Goal: Transaction & Acquisition: Purchase product/service

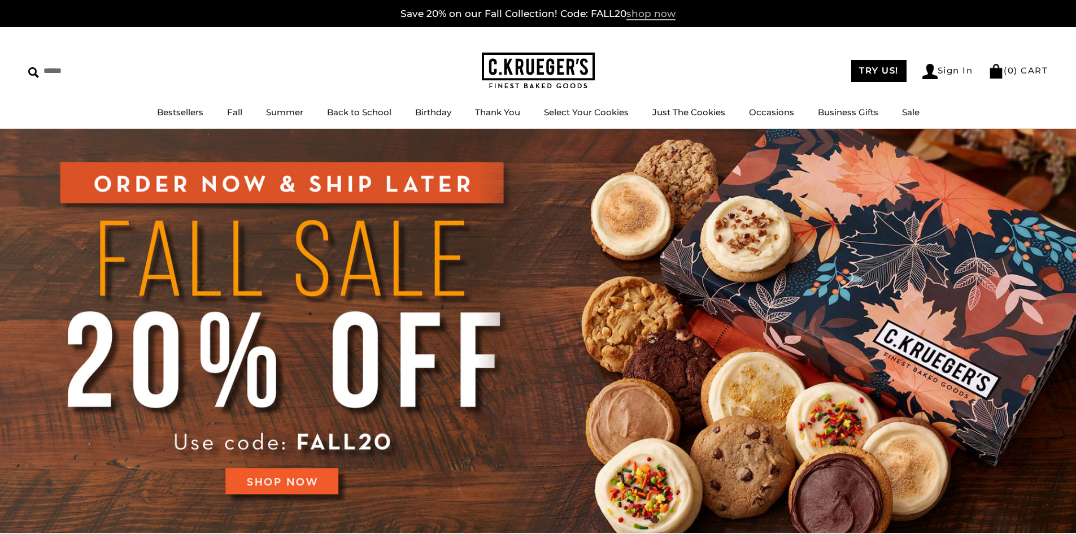
click at [650, 18] on span "shop now" at bounding box center [650, 14] width 49 height 12
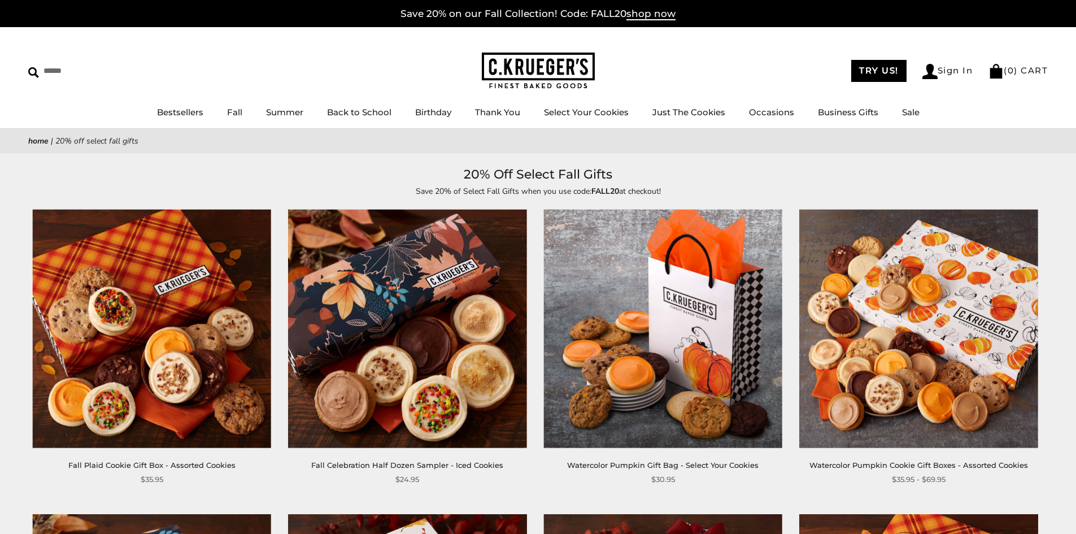
click at [417, 301] on img at bounding box center [407, 328] width 238 height 238
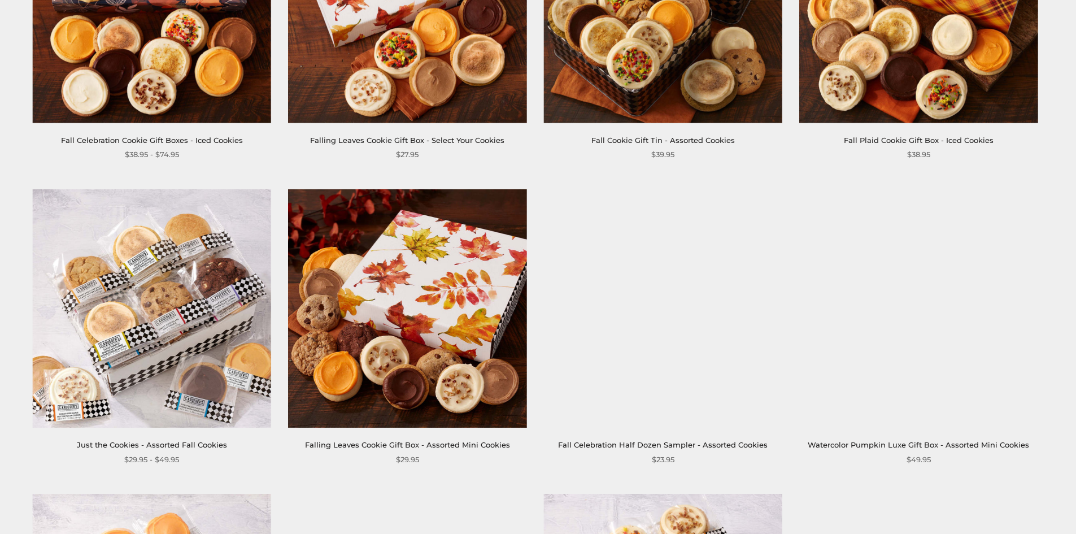
scroll to position [1242, 0]
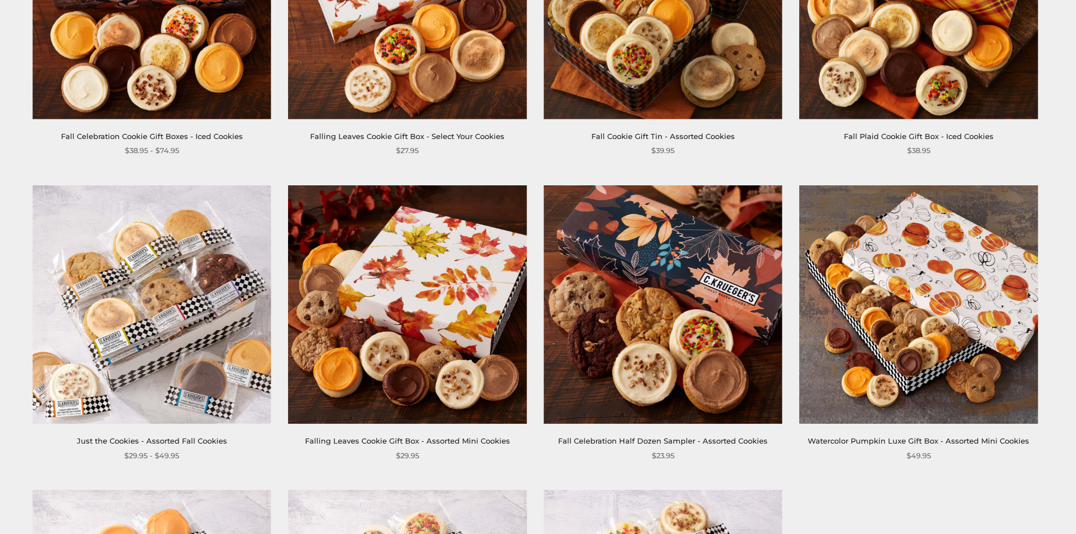
click at [631, 365] on img at bounding box center [663, 304] width 238 height 238
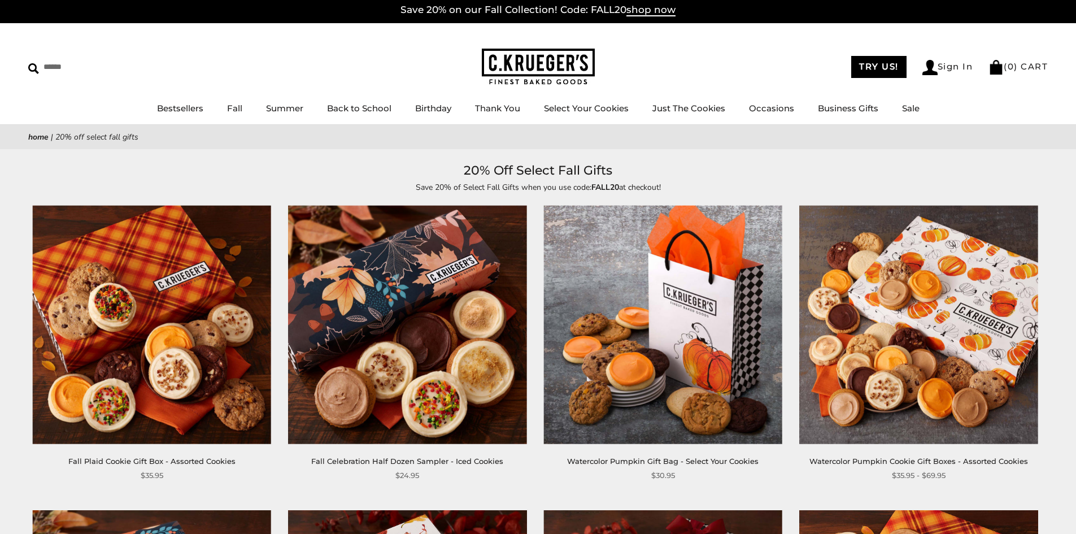
scroll to position [0, 0]
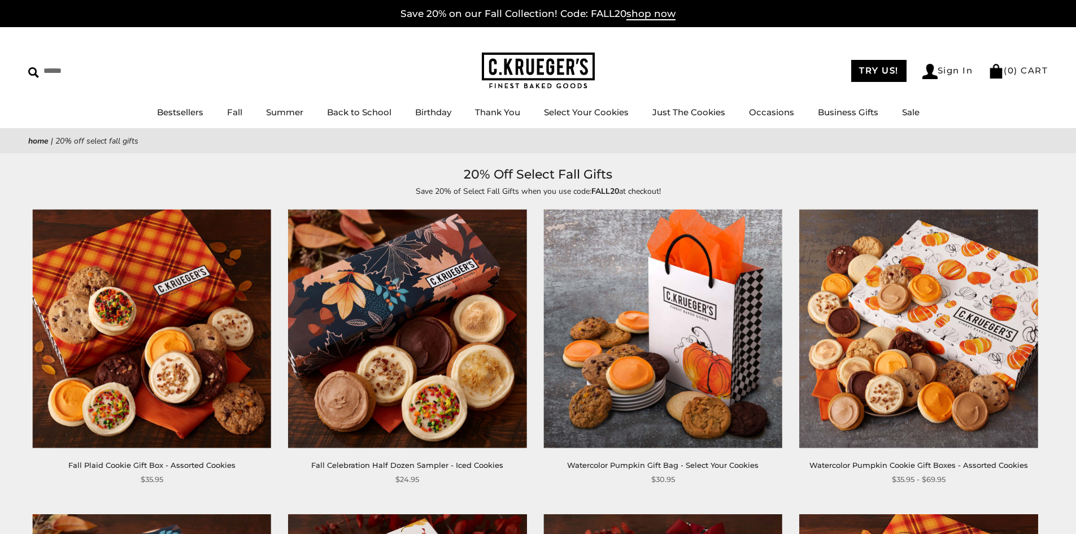
click at [406, 309] on img at bounding box center [407, 328] width 238 height 238
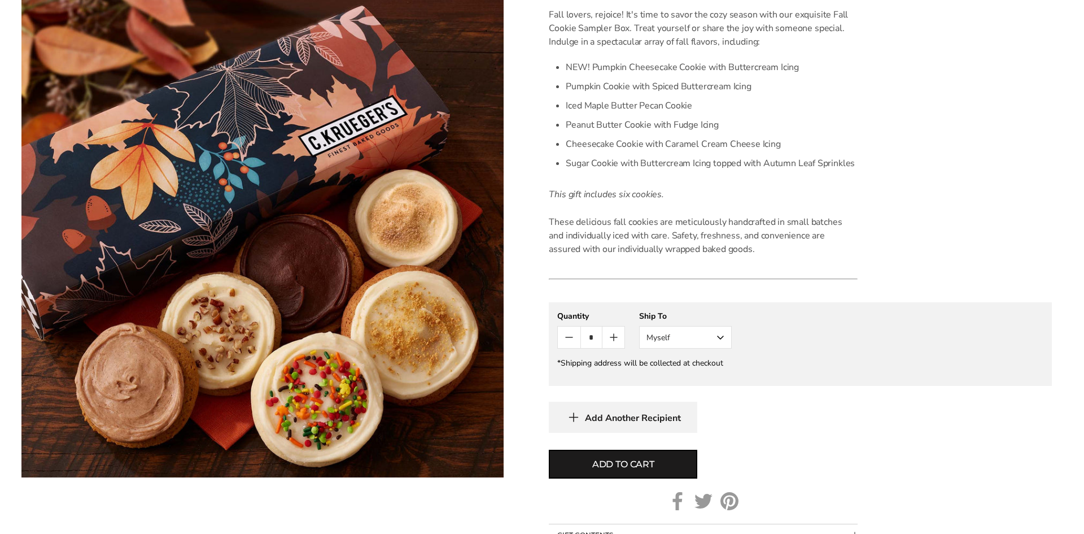
scroll to position [333, 0]
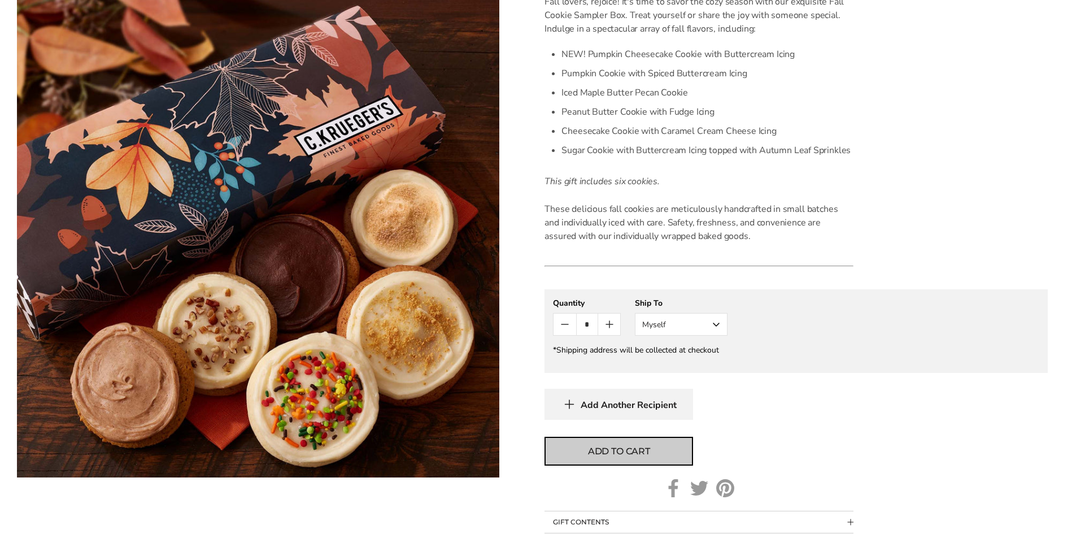
click at [613, 445] on span "Add to cart" at bounding box center [619, 451] width 62 height 14
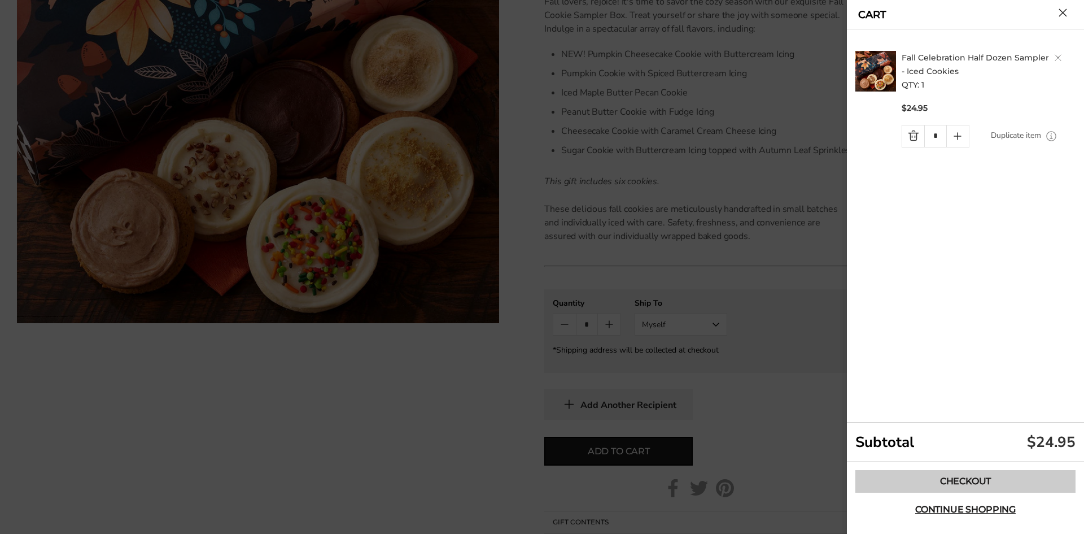
click at [868, 478] on link "Checkout" at bounding box center [965, 481] width 220 height 23
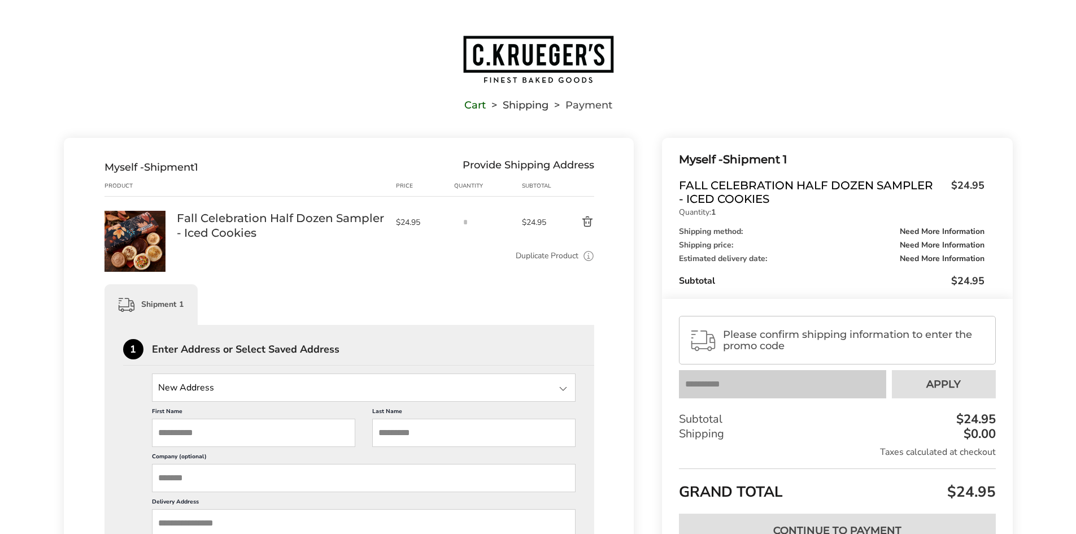
click at [229, 386] on input "State" at bounding box center [364, 387] width 424 height 28
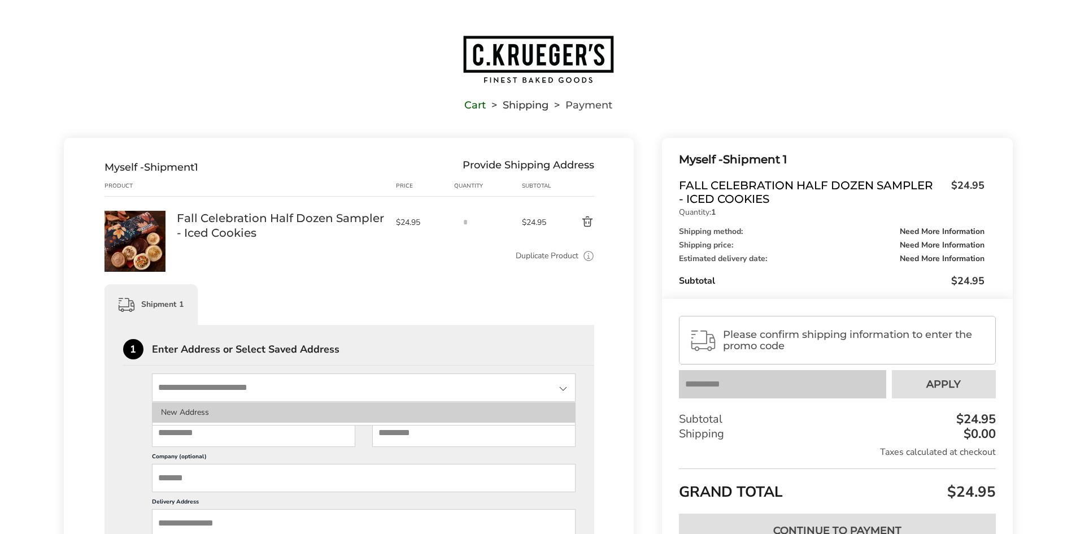
click at [187, 407] on li "New Address" at bounding box center [363, 412] width 423 height 20
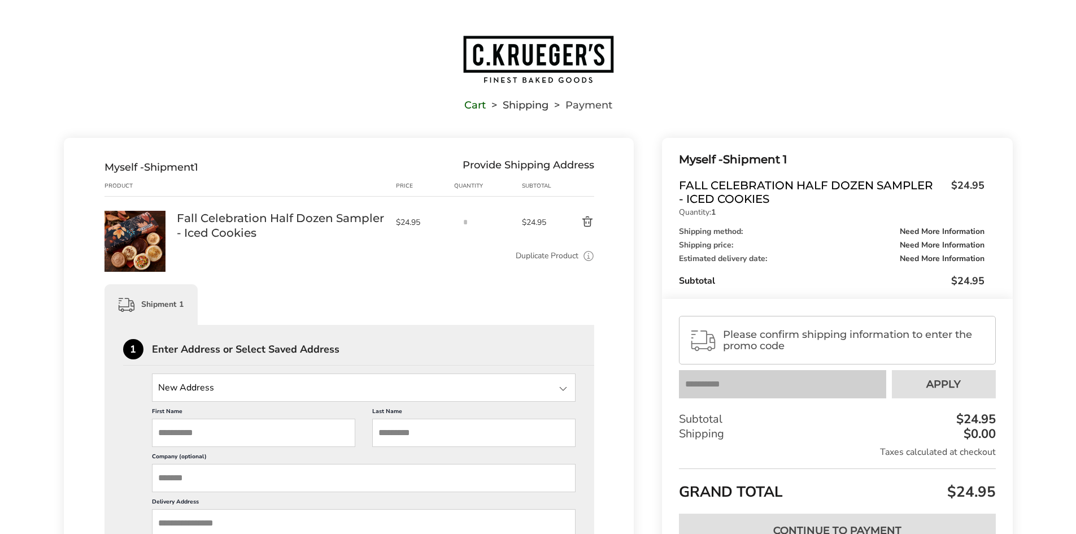
click at [187, 427] on input "First Name" at bounding box center [253, 432] width 203 height 28
type input "****"
type input "*******"
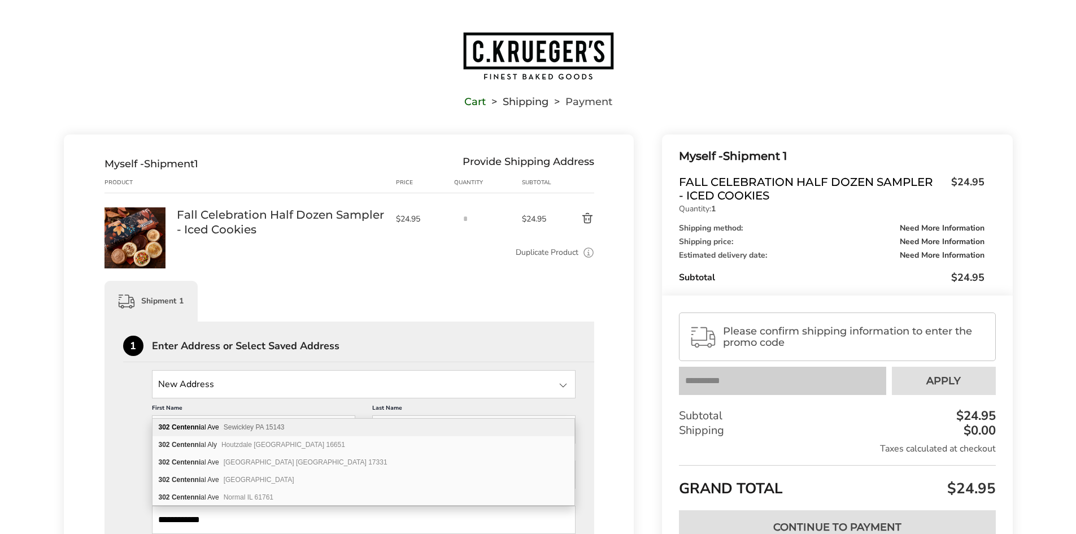
type input "**********"
click at [212, 427] on div "[STREET_ADDRESS]" at bounding box center [363, 427] width 422 height 18
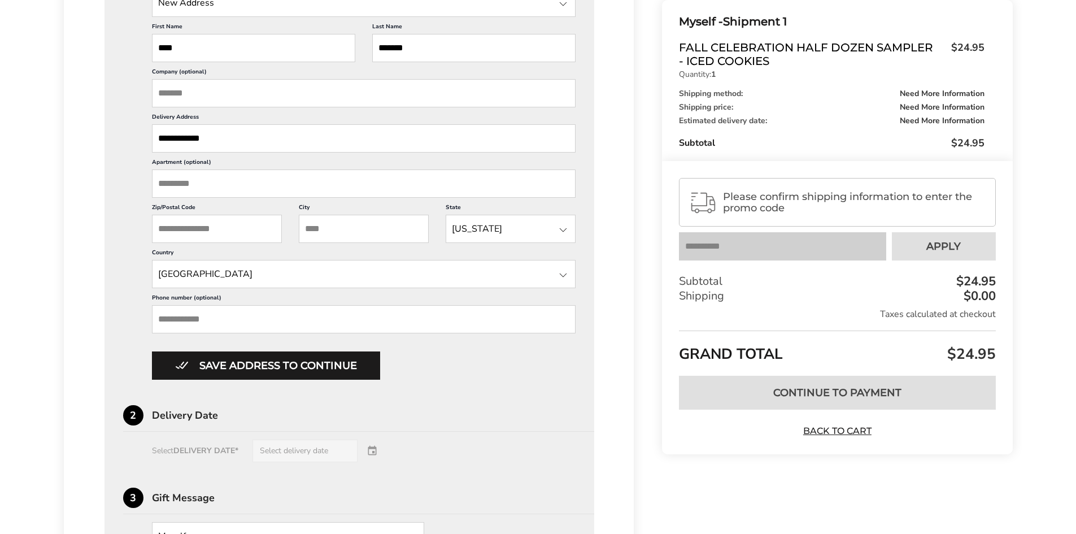
scroll to position [406, 0]
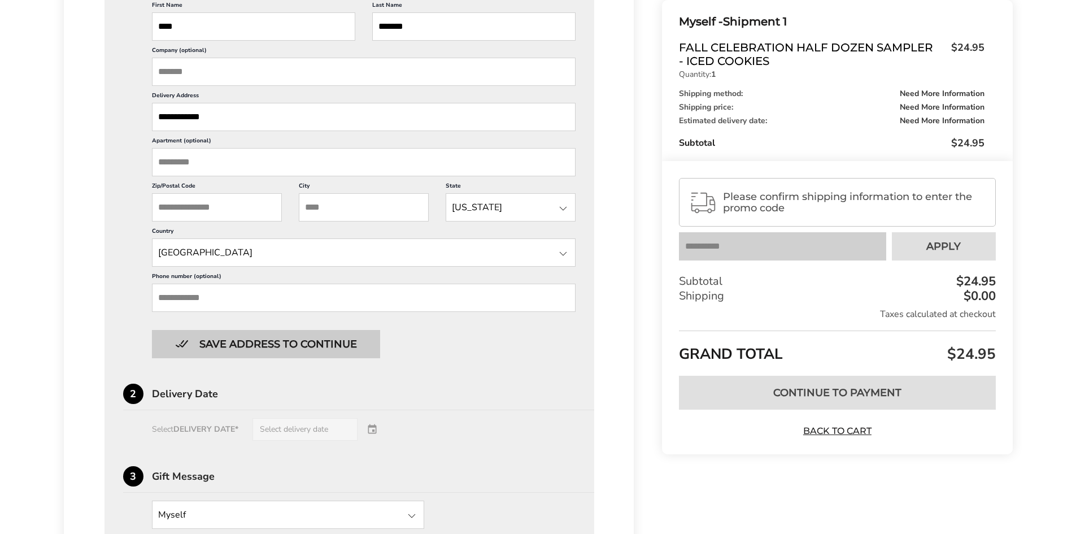
click at [308, 336] on button "Save address to continue" at bounding box center [266, 344] width 228 height 28
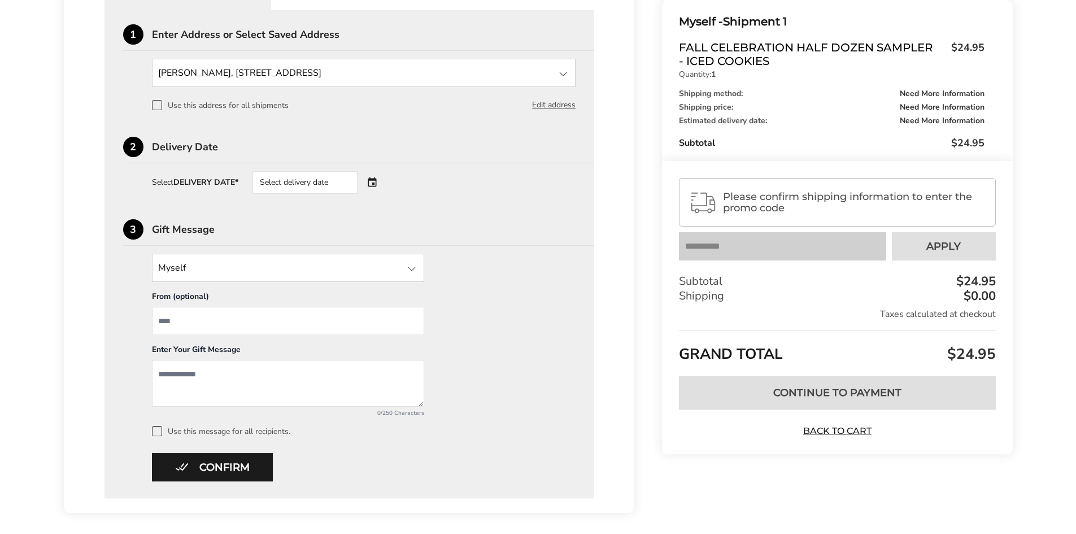
click at [371, 181] on div "Select delivery date" at bounding box center [320, 182] width 137 height 23
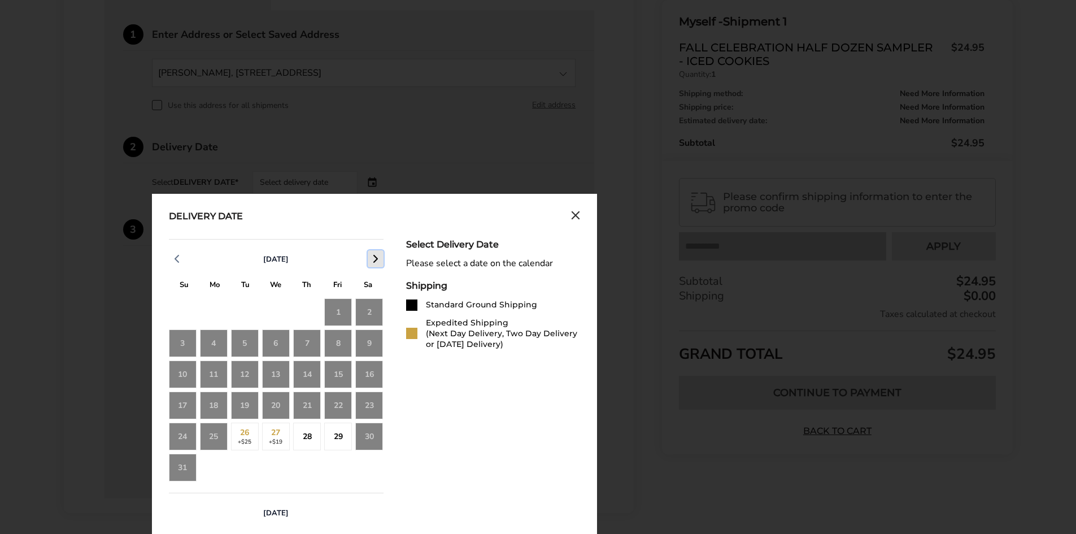
click at [380, 259] on icon "button" at bounding box center [376, 259] width 14 height 14
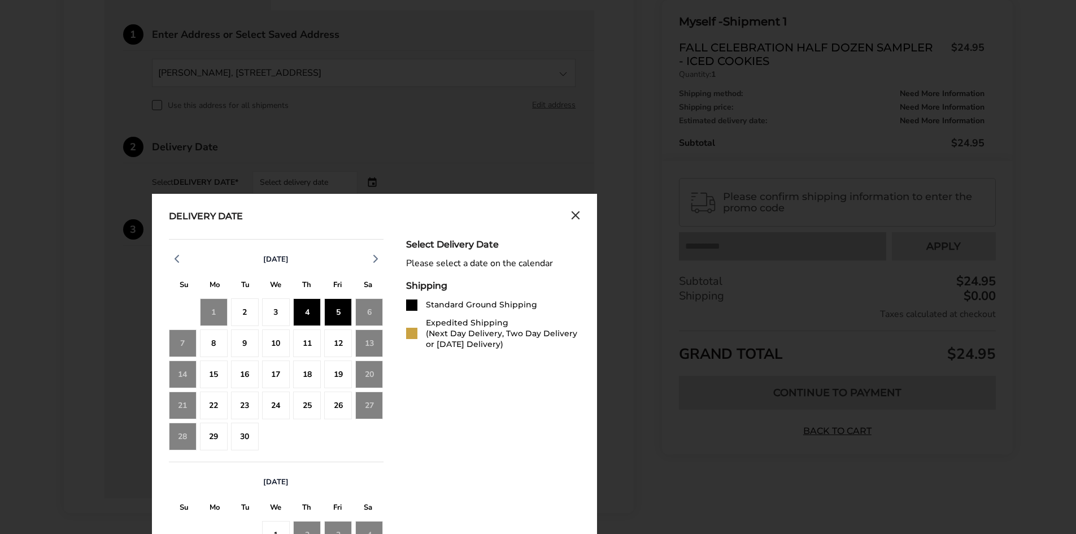
click at [340, 304] on div "5" at bounding box center [338, 312] width 28 height 28
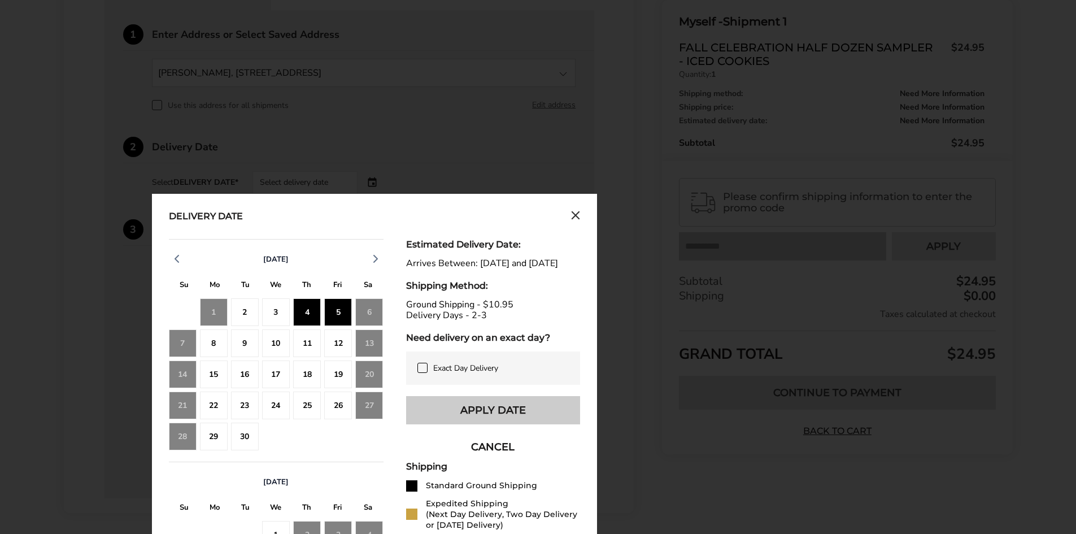
click at [433, 419] on button "Apply Date" at bounding box center [493, 410] width 174 height 28
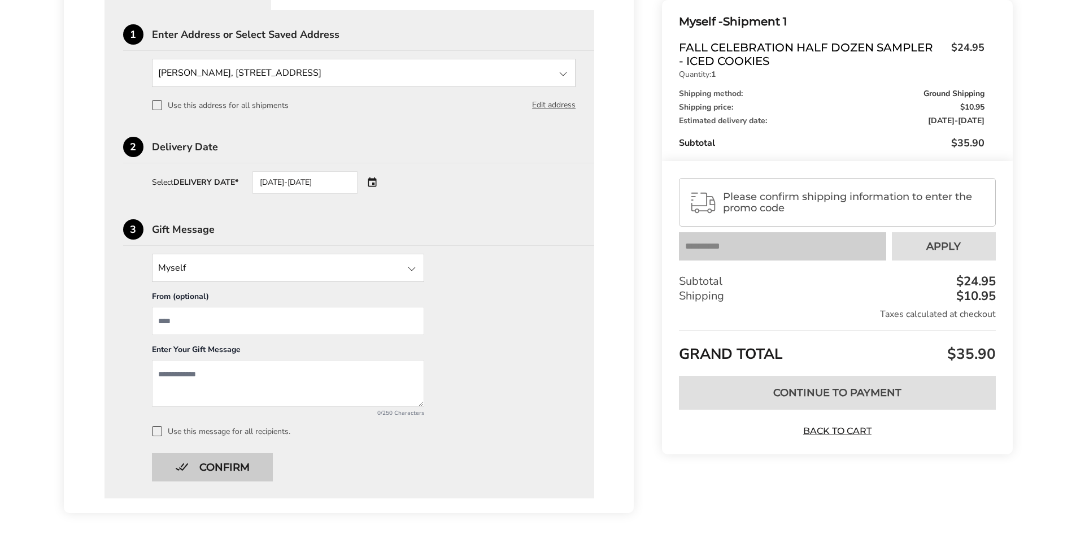
click at [197, 462] on button "Confirm" at bounding box center [212, 467] width 121 height 28
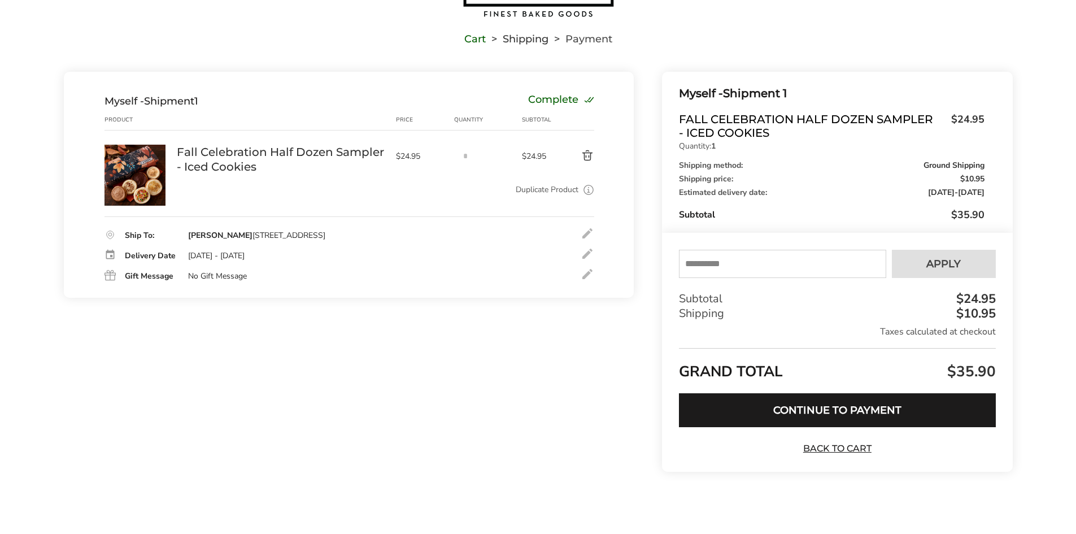
click at [742, 270] on input "text" at bounding box center [782, 264] width 207 height 28
type input "******"
click at [926, 252] on button "Apply" at bounding box center [943, 264] width 104 height 28
